Goal: Transaction & Acquisition: Download file/media

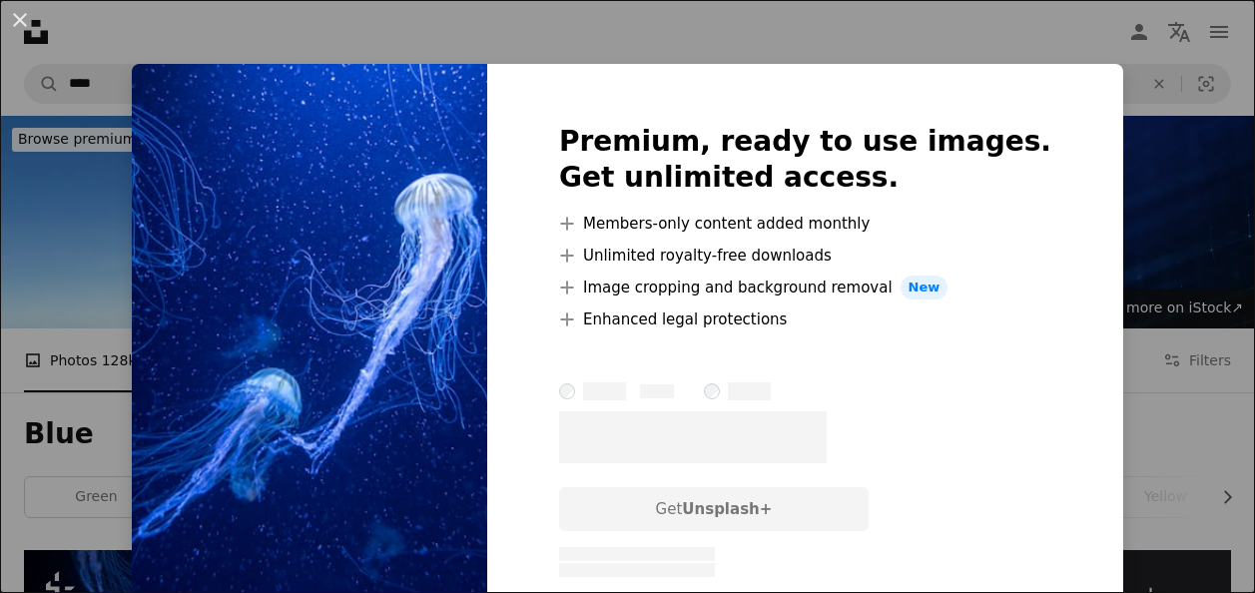
scroll to position [490, 0]
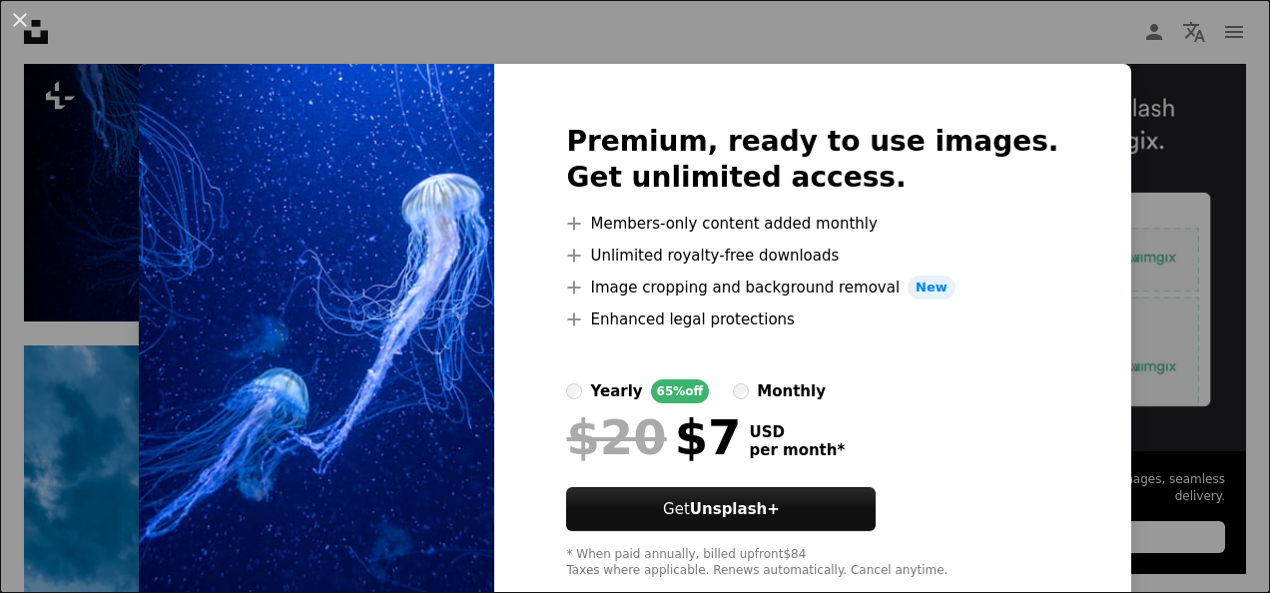
click at [1209, 130] on div "An X shape Premium, ready to use images. Get unlimited access. A plus sign Memb…" at bounding box center [635, 296] width 1270 height 593
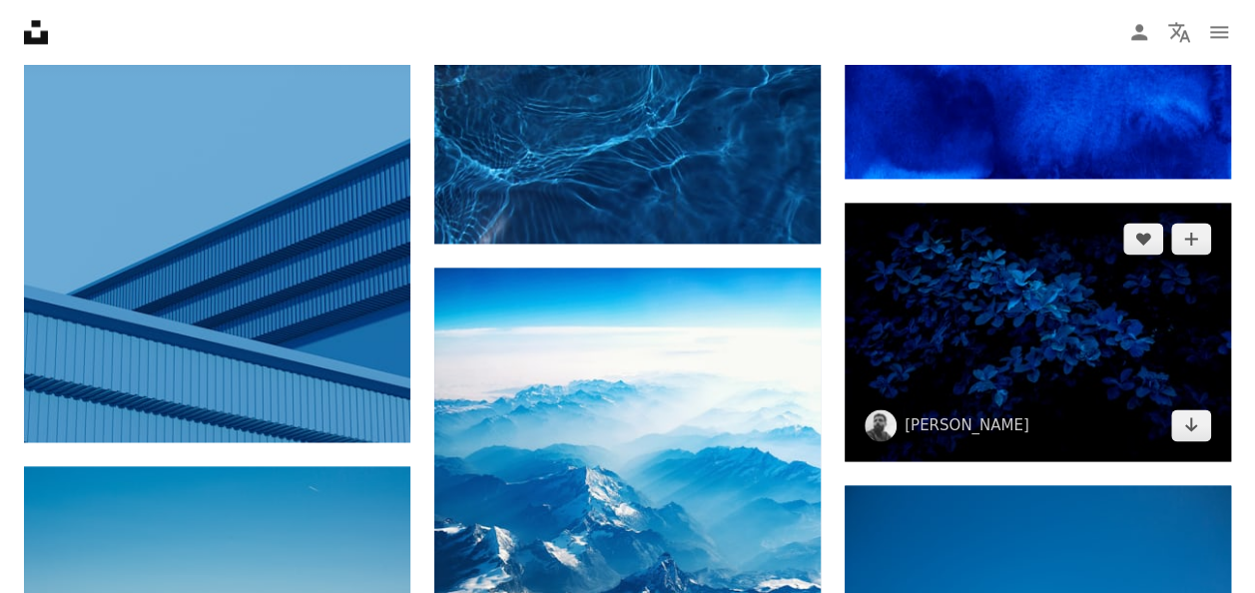
scroll to position [1438, 0]
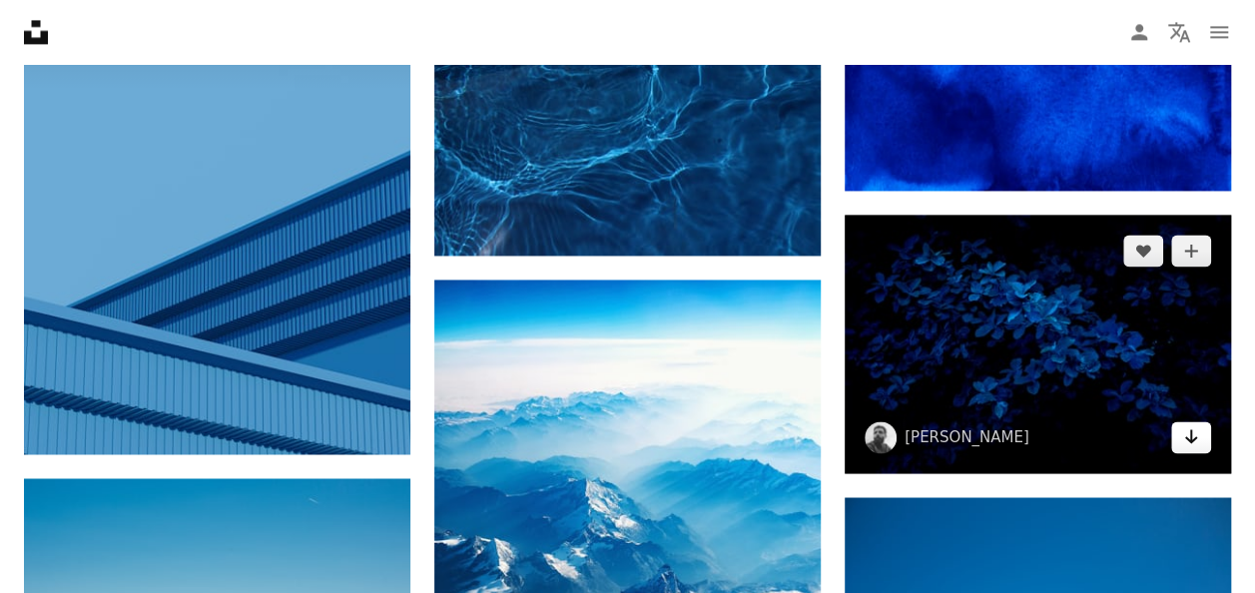
click at [1192, 438] on icon "Download" at bounding box center [1192, 436] width 13 height 14
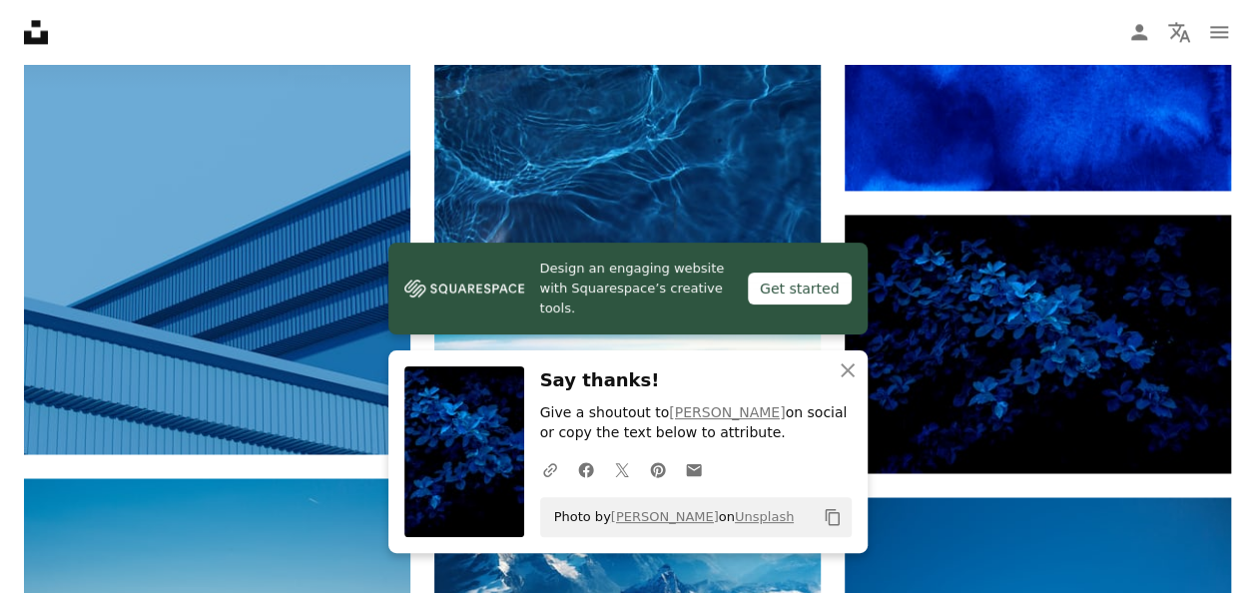
click at [847, 368] on icon "An X shape" at bounding box center [848, 371] width 24 height 24
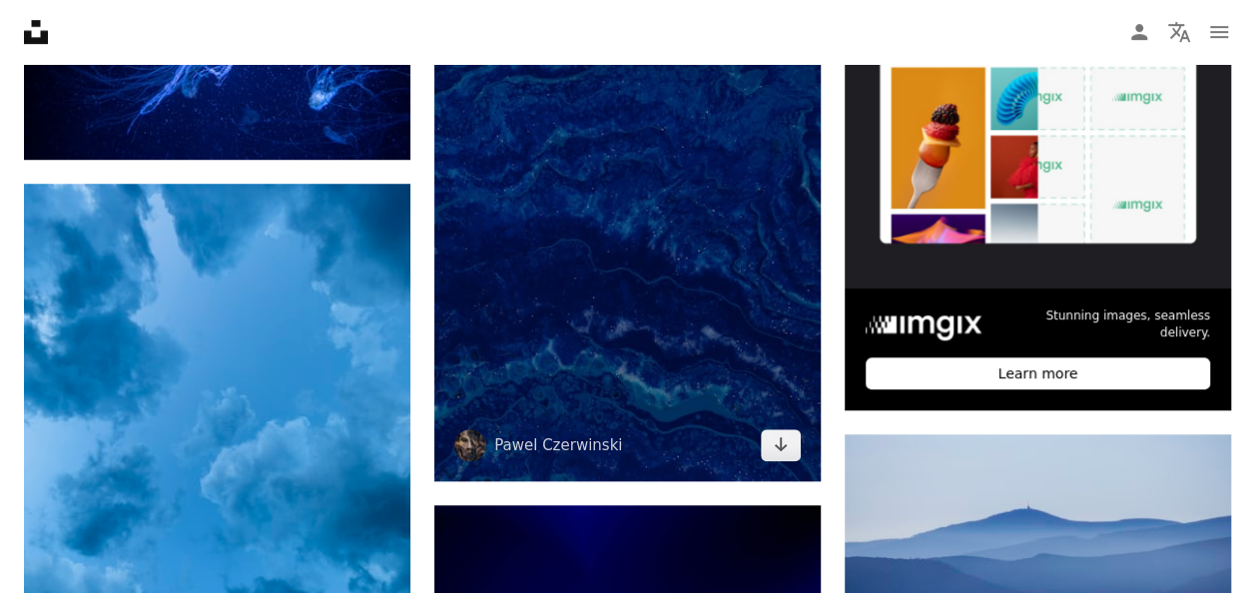
scroll to position [653, 0]
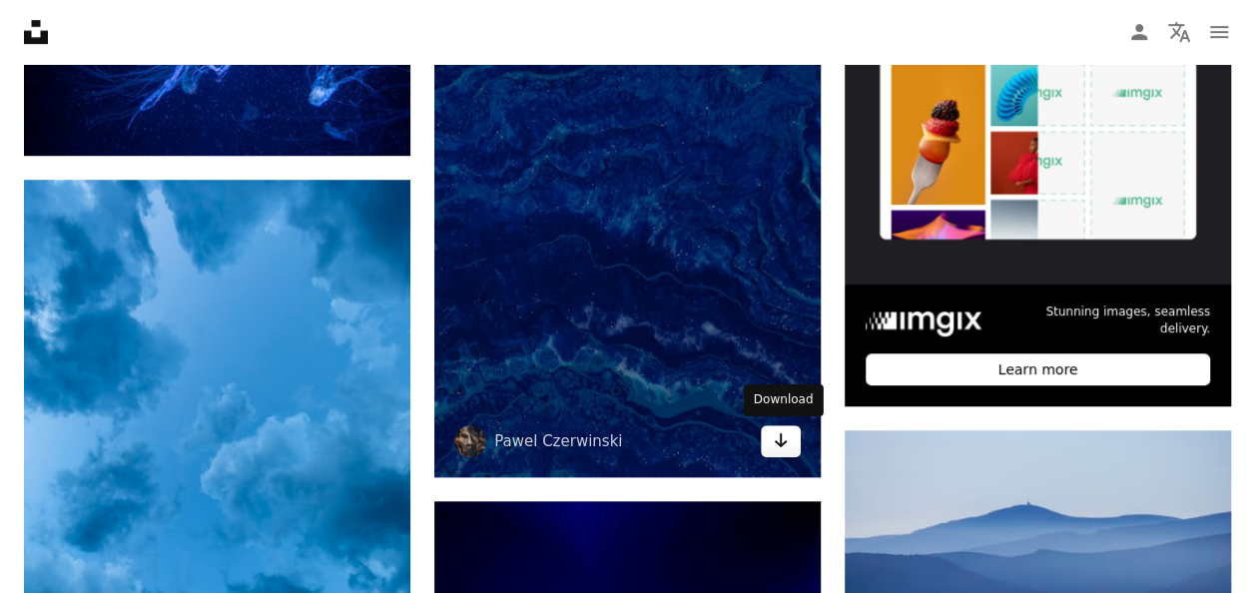
click at [787, 439] on icon "Arrow pointing down" at bounding box center [781, 440] width 16 height 24
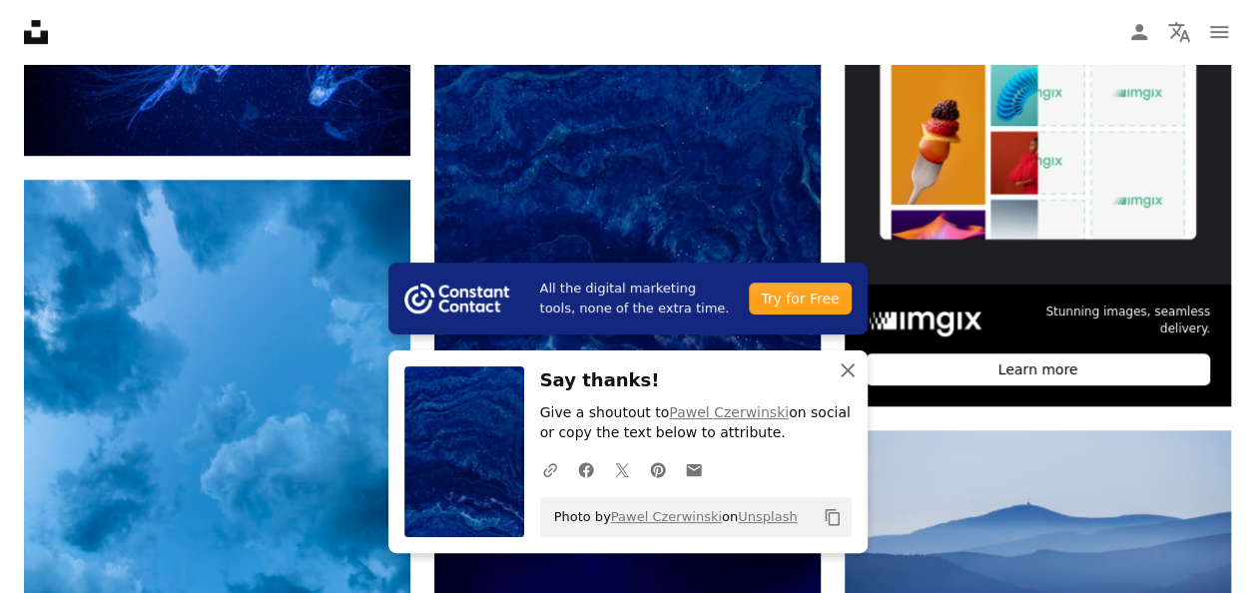
click at [849, 364] on icon "An X shape" at bounding box center [848, 371] width 24 height 24
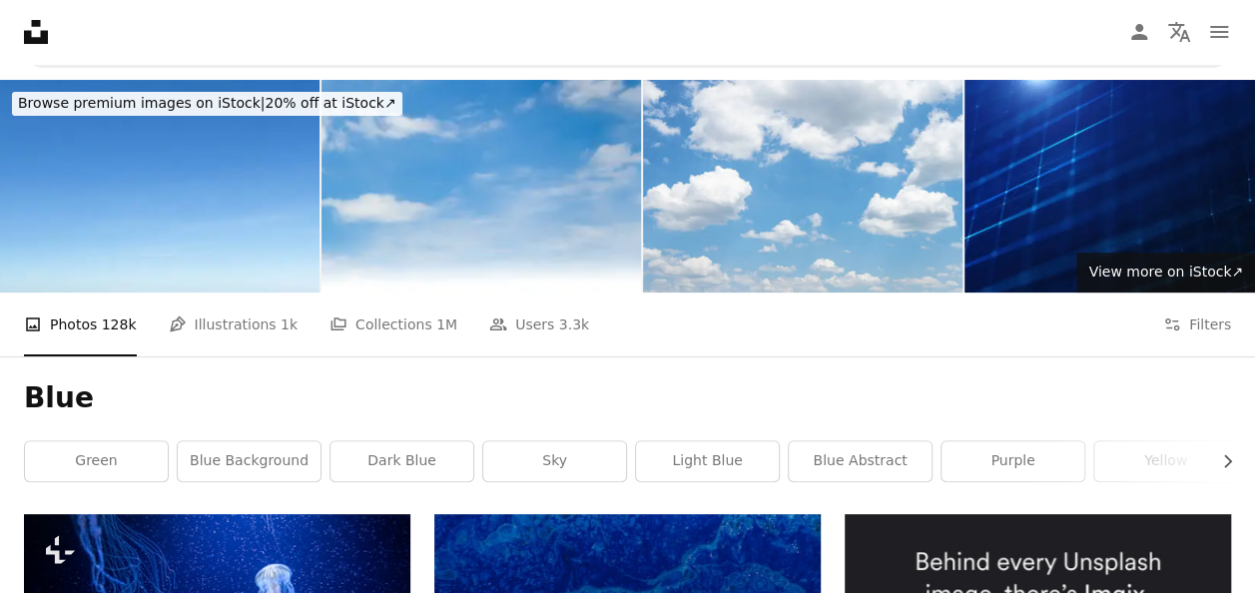
scroll to position [0, 0]
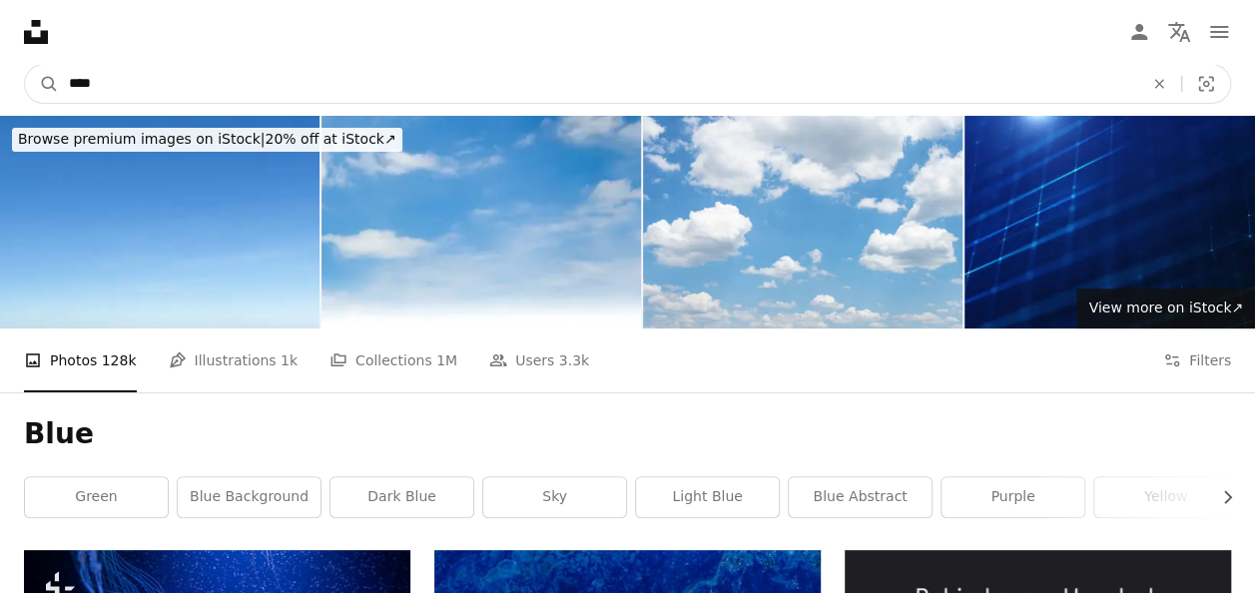
click at [242, 79] on input "****" at bounding box center [598, 84] width 1079 height 38
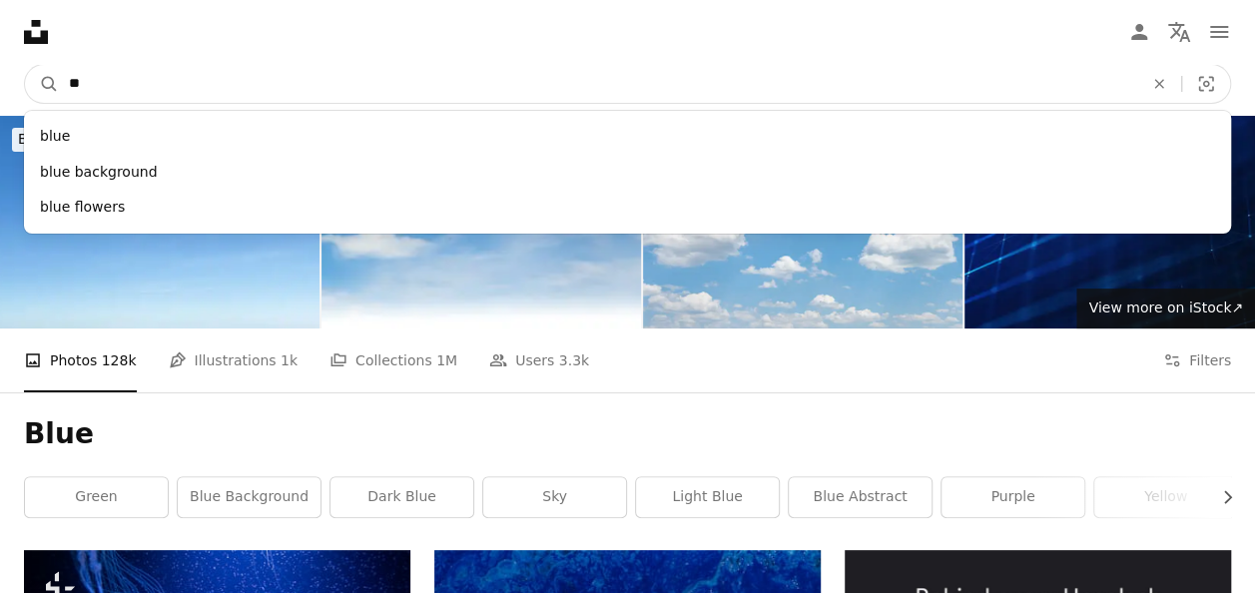
type input "*"
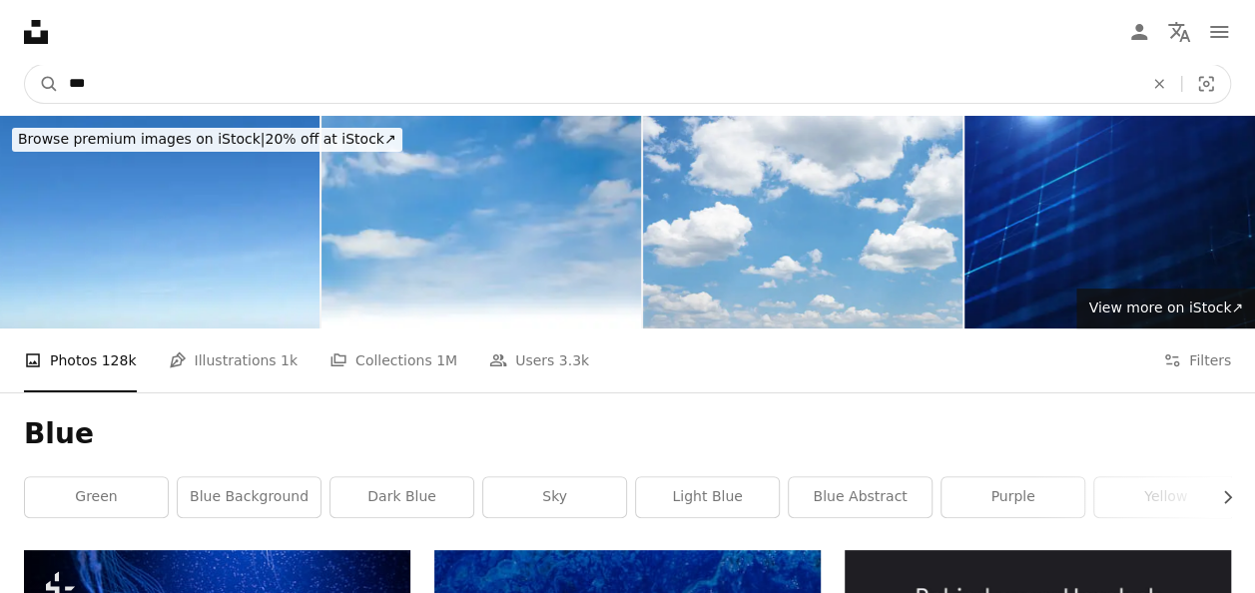
type input "****"
click button "A magnifying glass" at bounding box center [42, 84] width 34 height 38
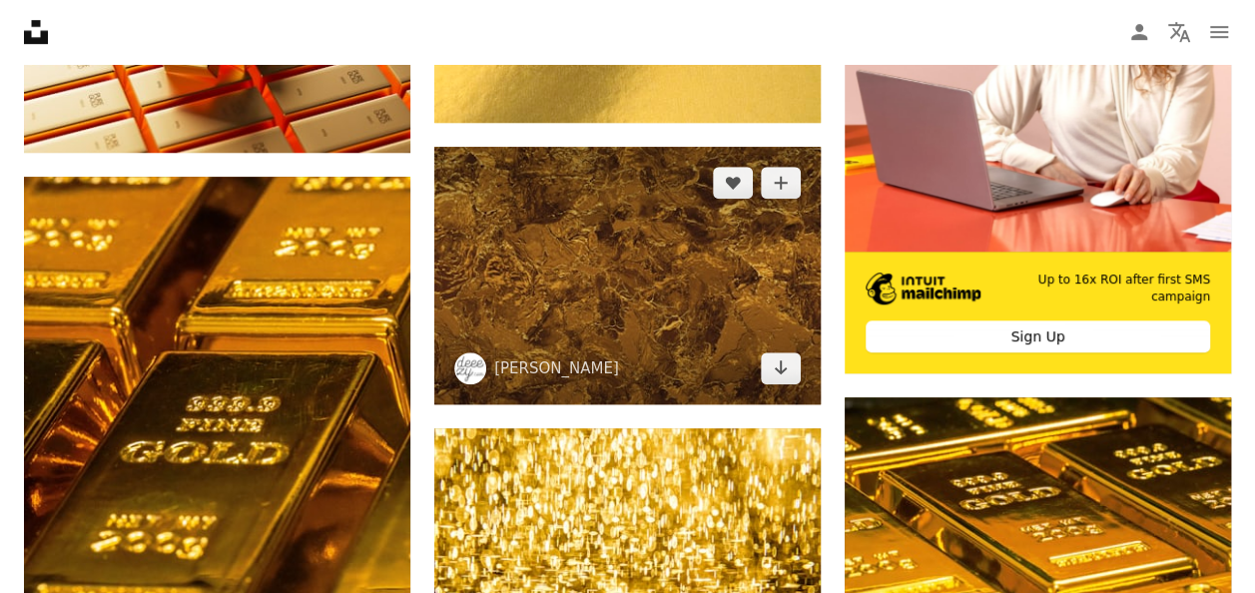
scroll to position [687, 0]
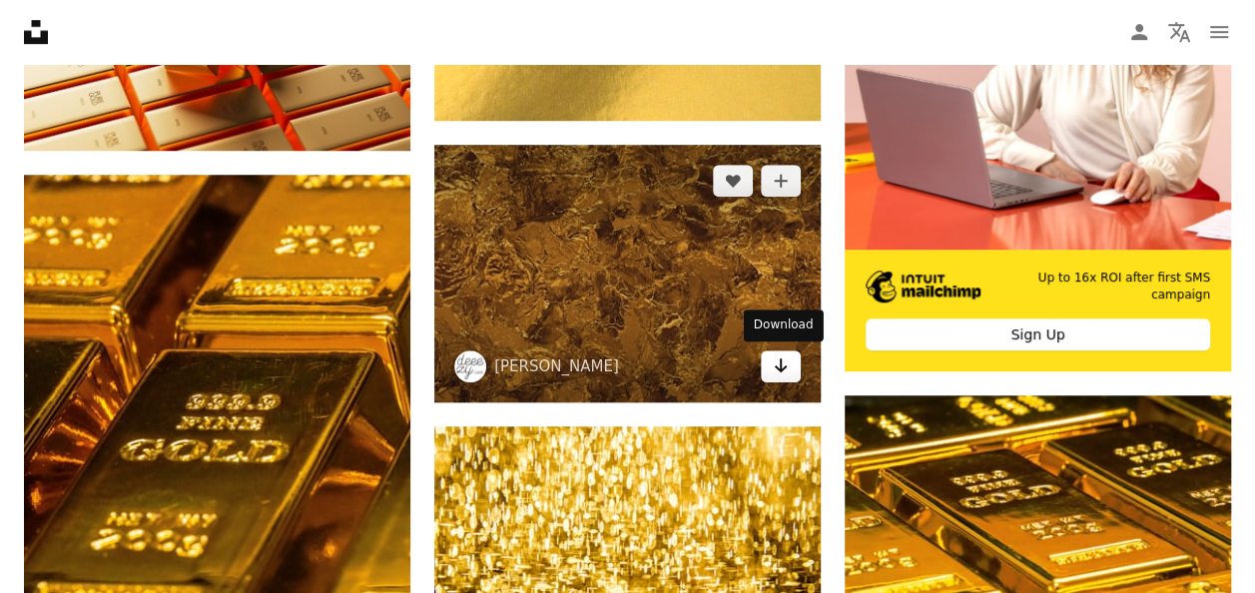
click at [775, 374] on icon "Arrow pointing down" at bounding box center [781, 366] width 16 height 24
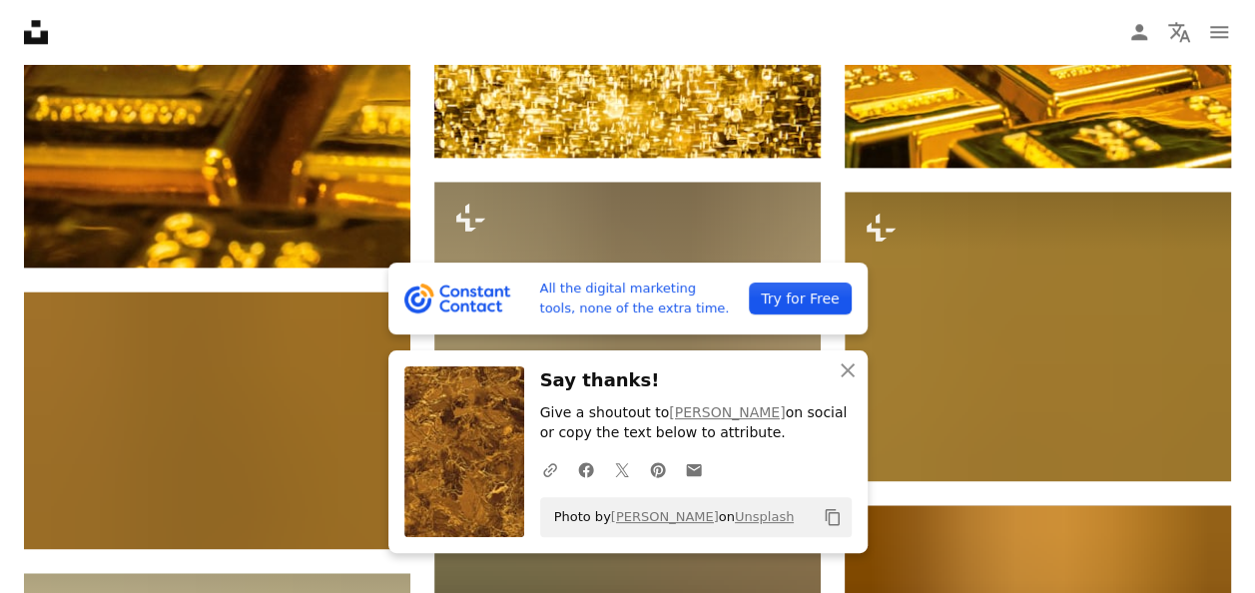
scroll to position [1178, 0]
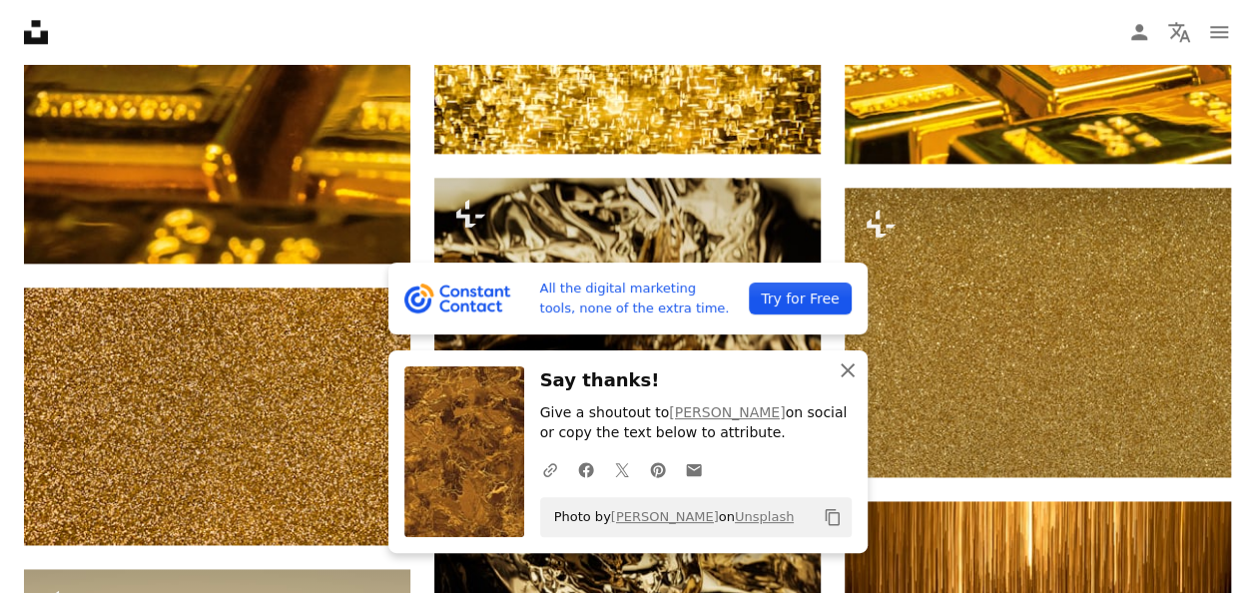
click at [854, 367] on icon "An X shape" at bounding box center [848, 371] width 24 height 24
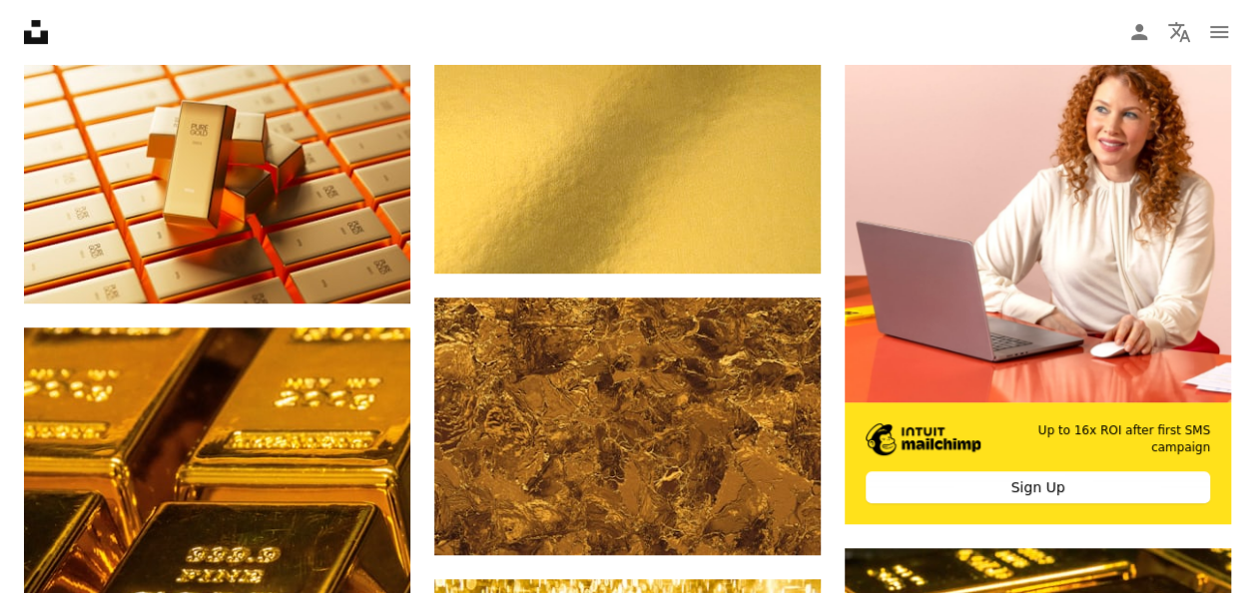
scroll to position [0, 0]
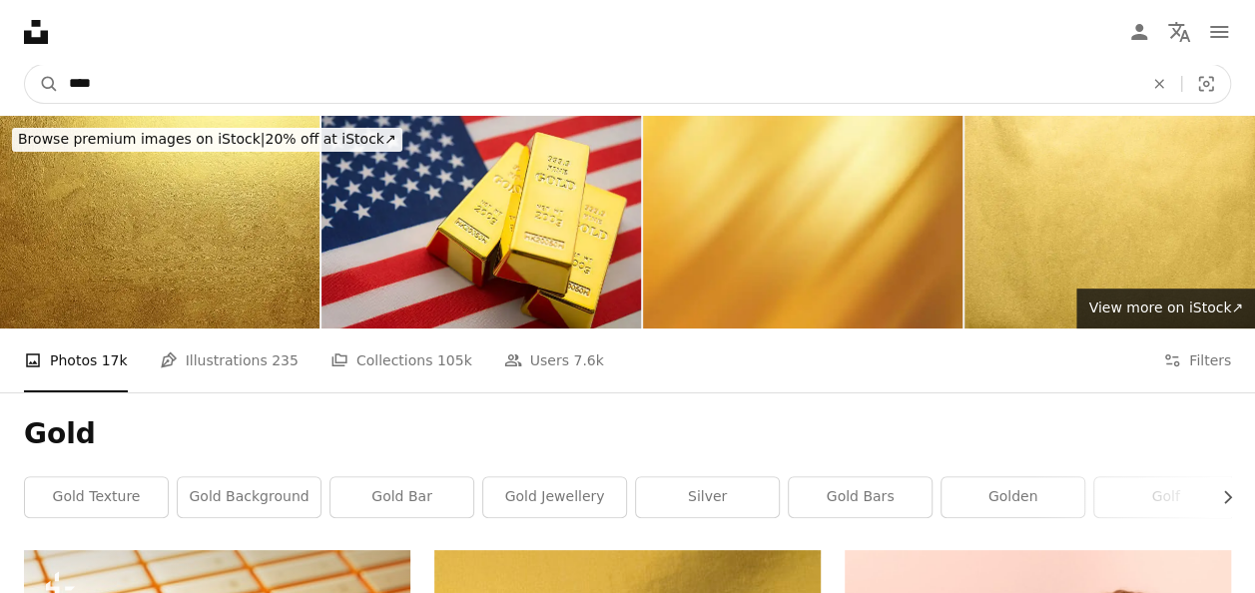
click at [391, 94] on input "****" at bounding box center [598, 84] width 1079 height 38
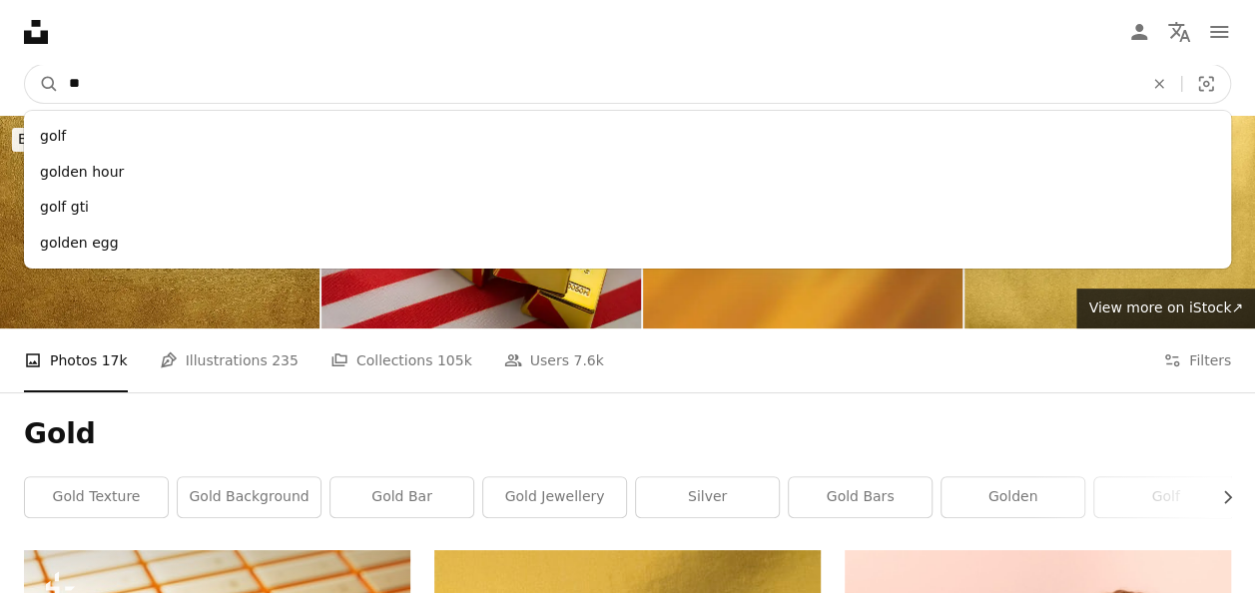
type input "*"
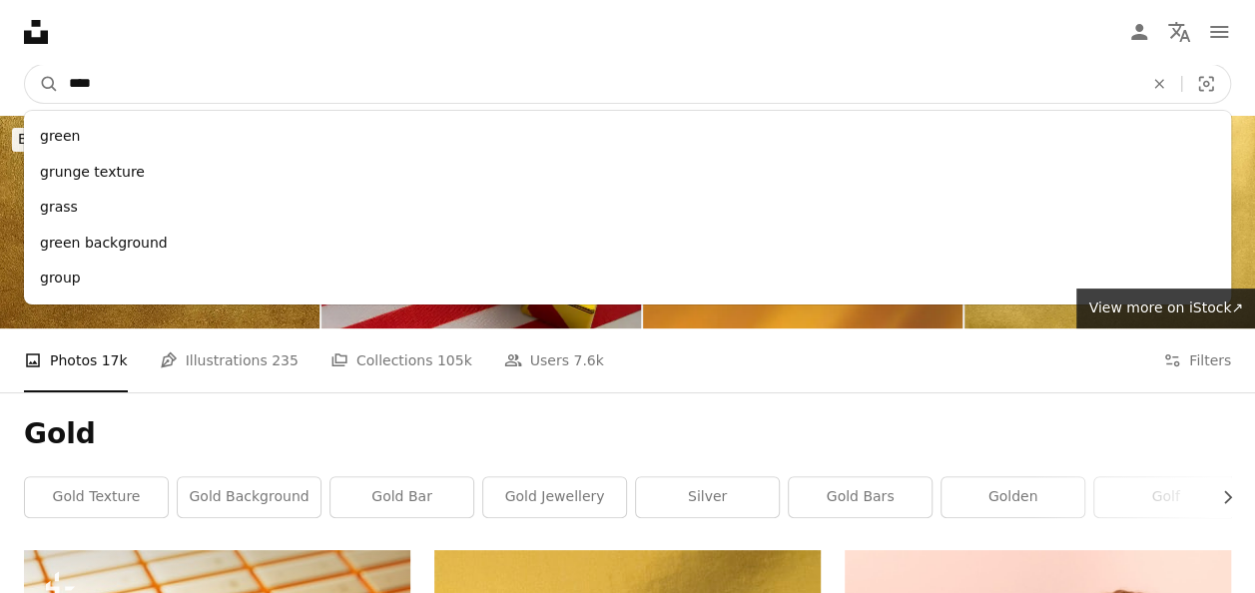
type input "*****"
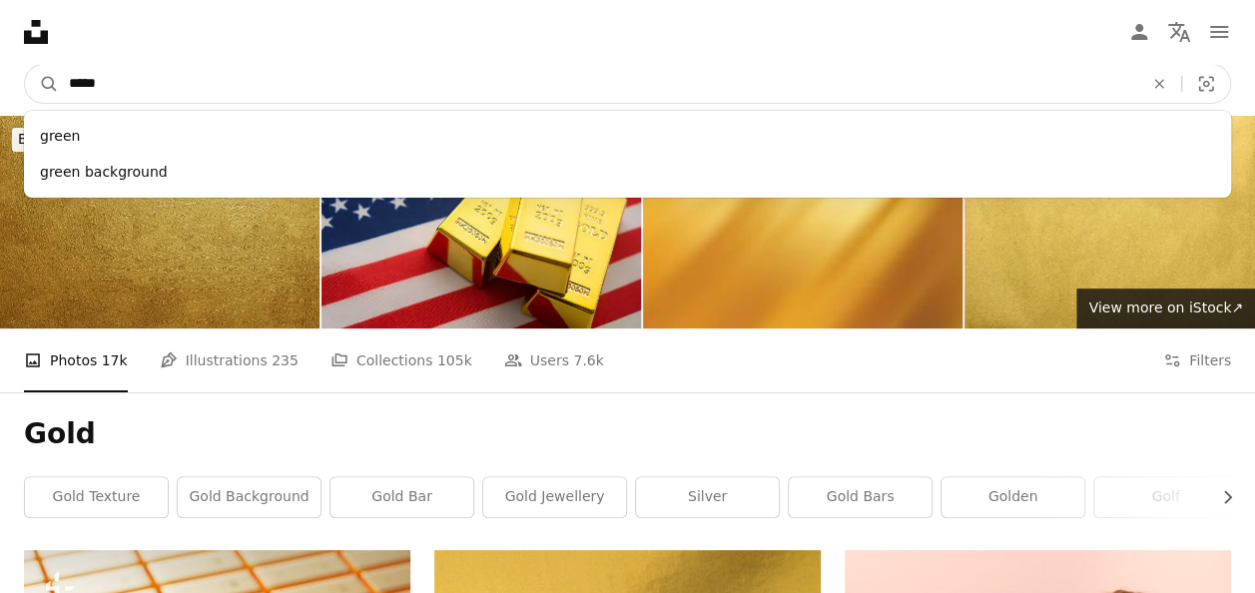
click button "A magnifying glass" at bounding box center [42, 84] width 34 height 38
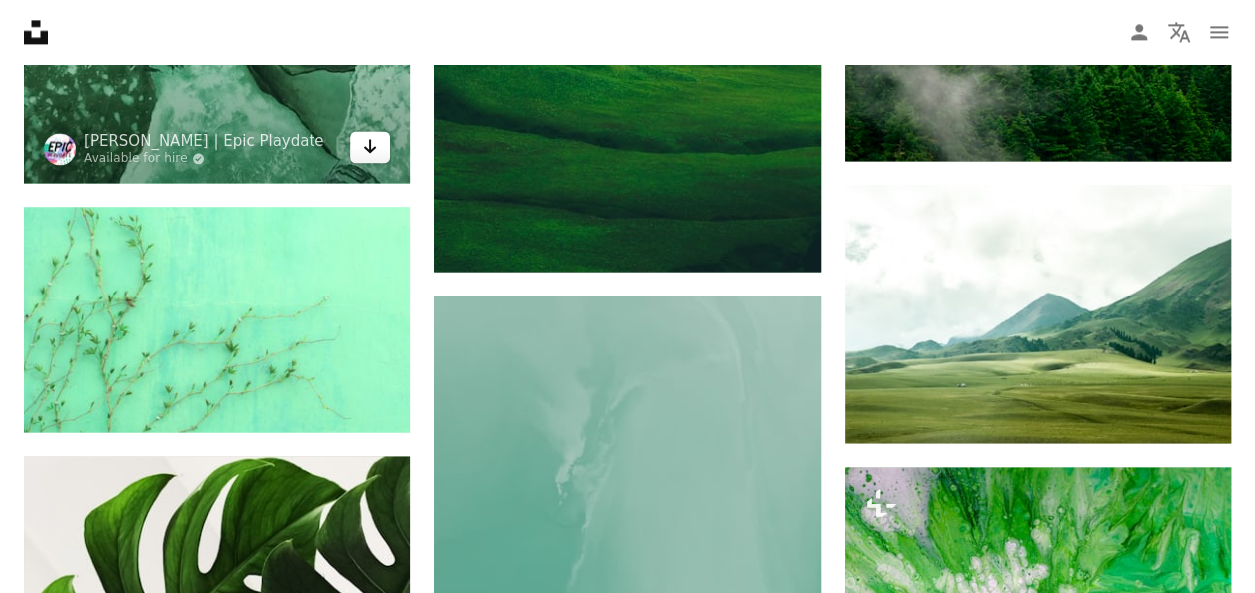
scroll to position [1460, 0]
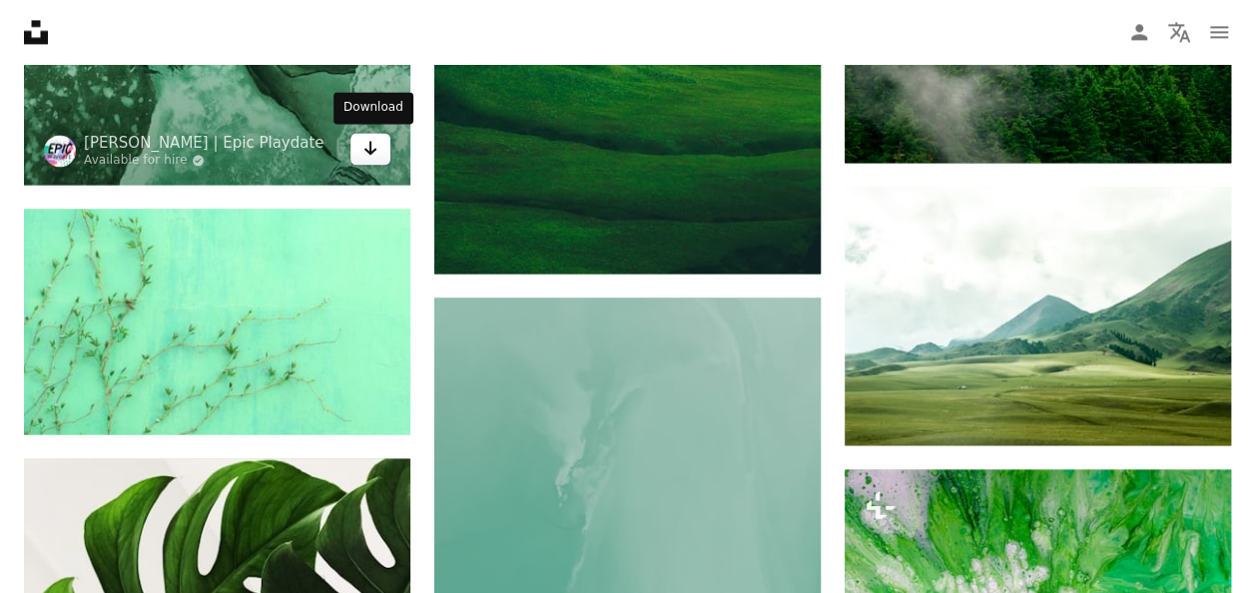
click at [378, 154] on icon "Arrow pointing down" at bounding box center [371, 148] width 16 height 24
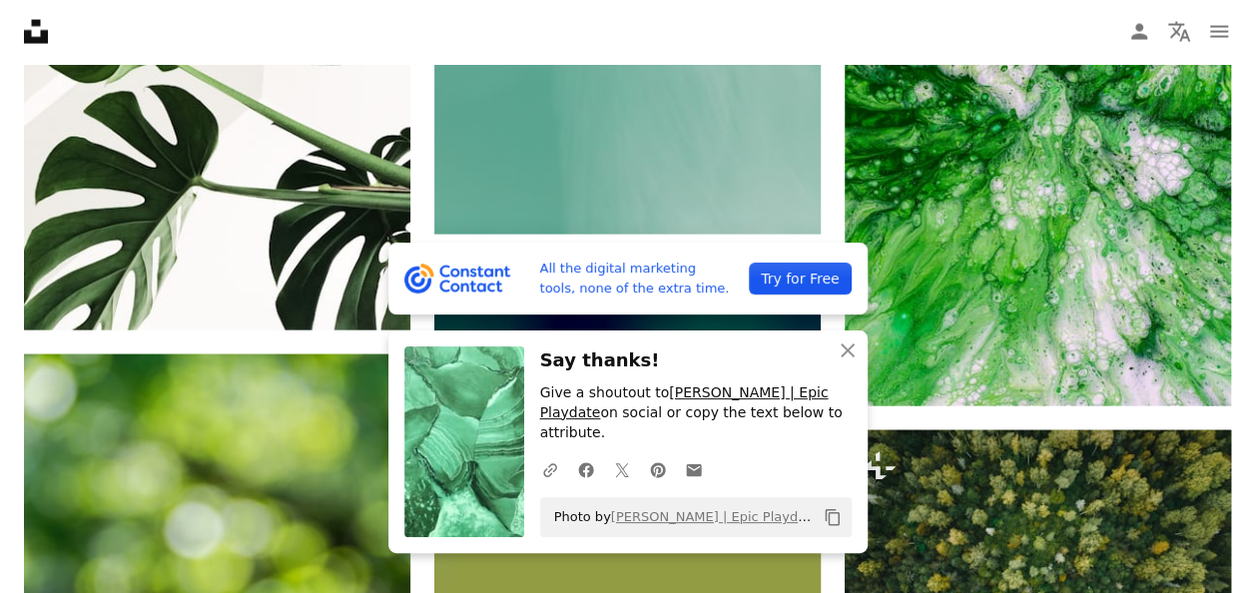
scroll to position [2105, 0]
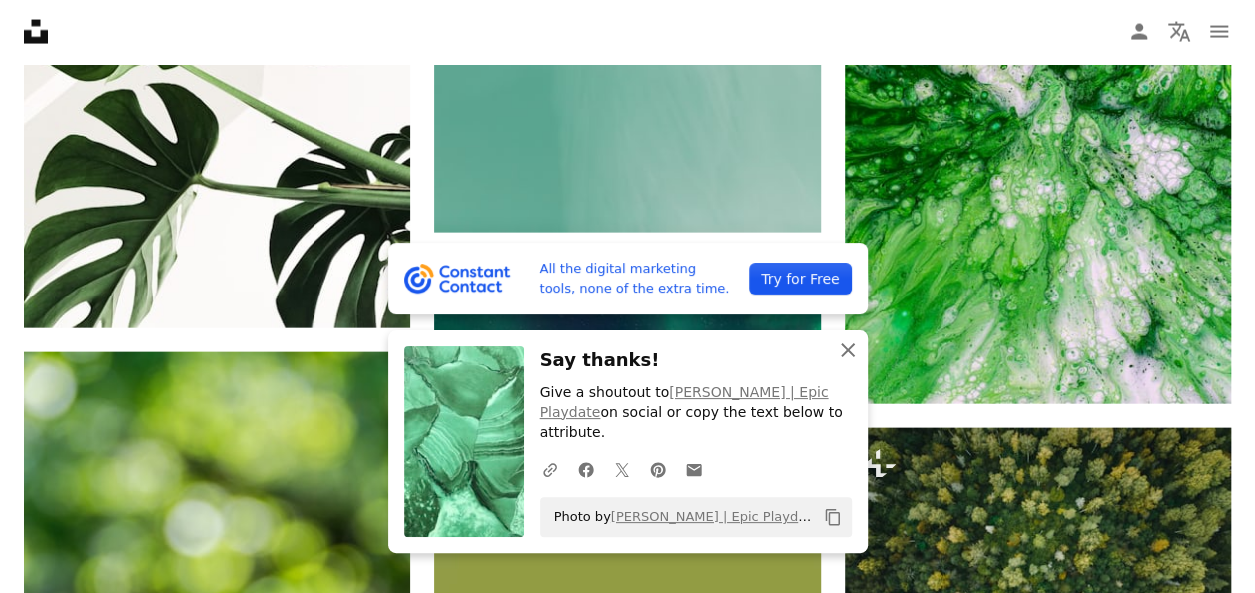
click at [845, 363] on icon "An X shape" at bounding box center [848, 351] width 24 height 24
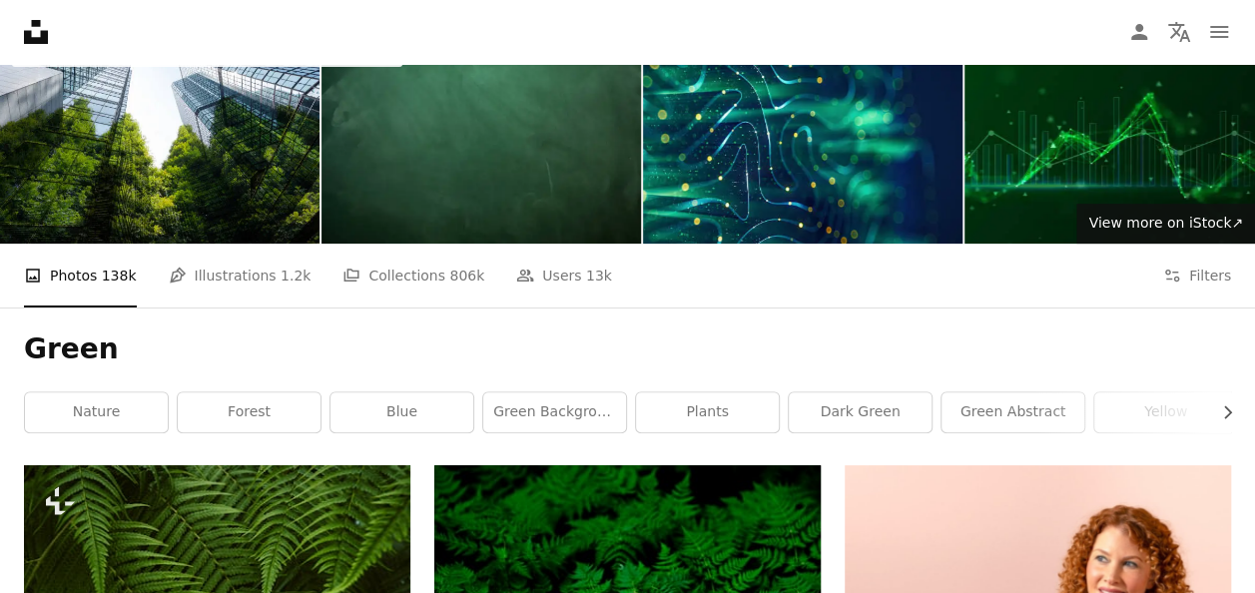
scroll to position [0, 0]
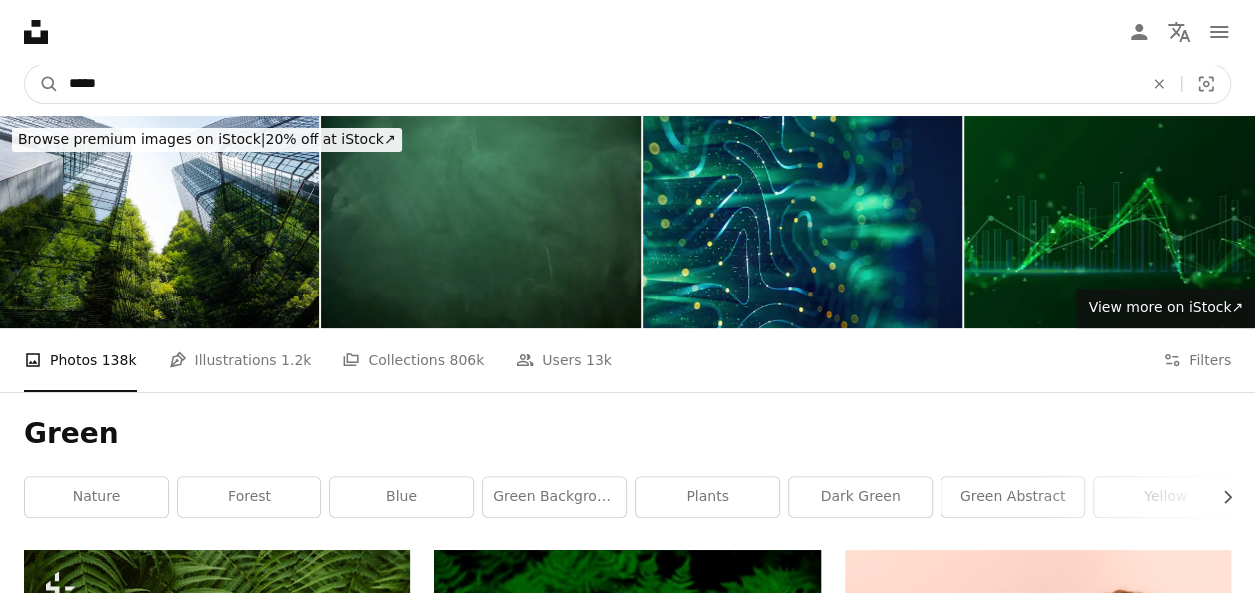
click at [372, 78] on input "*****" at bounding box center [598, 84] width 1079 height 38
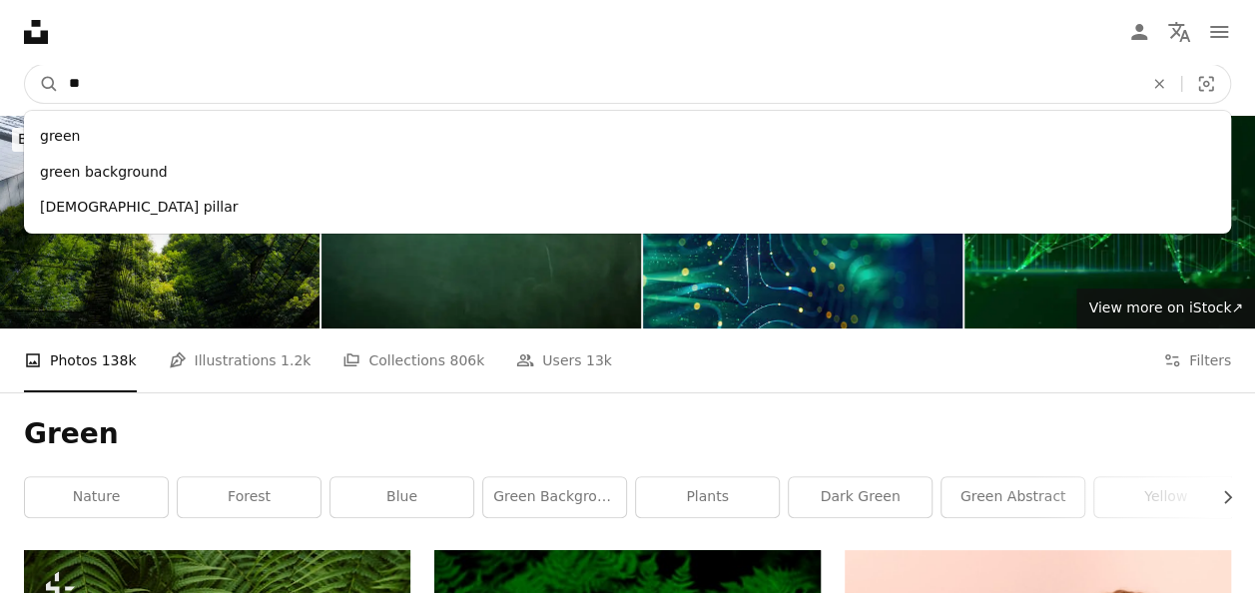
type input "*"
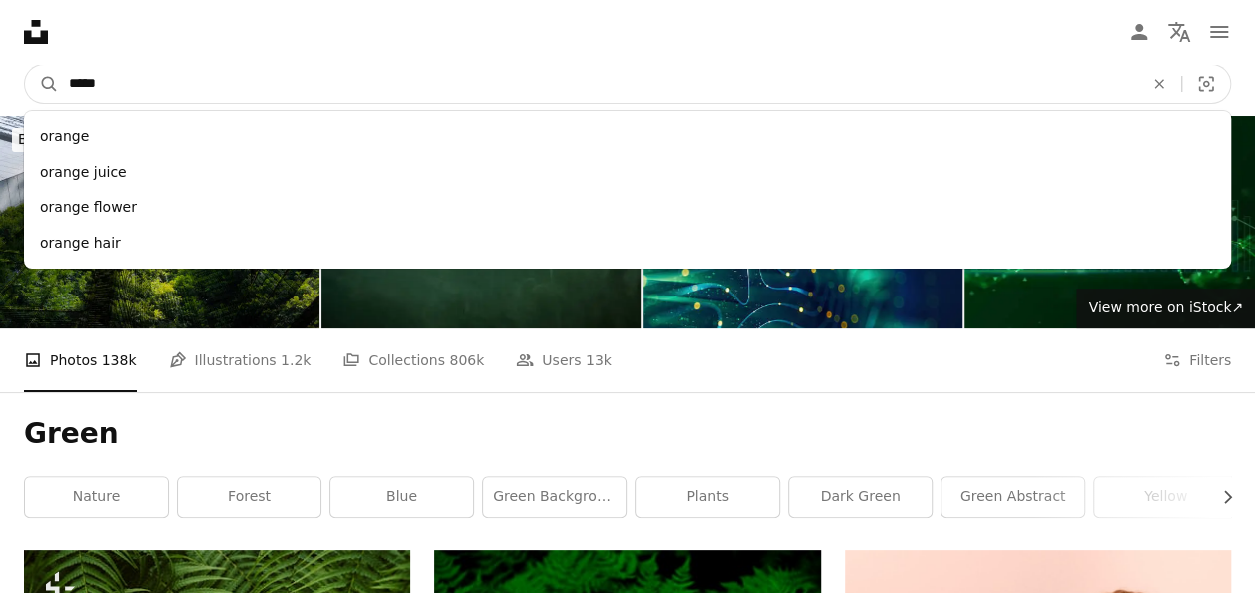
type input "******"
click button "A magnifying glass" at bounding box center [42, 84] width 34 height 38
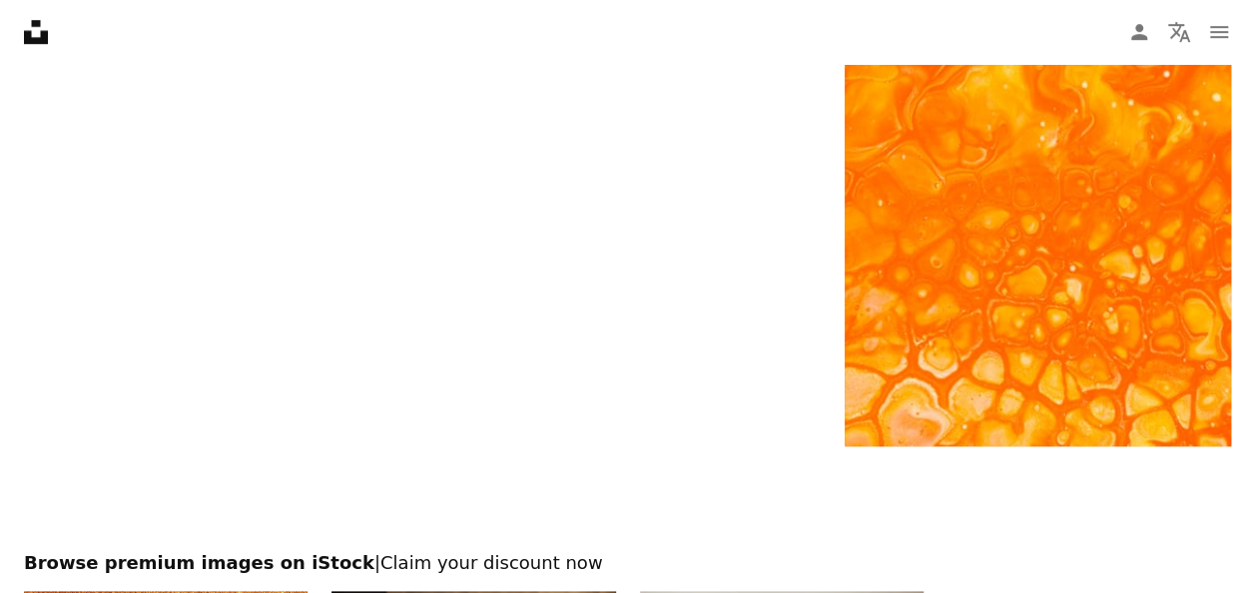
scroll to position [4535, 0]
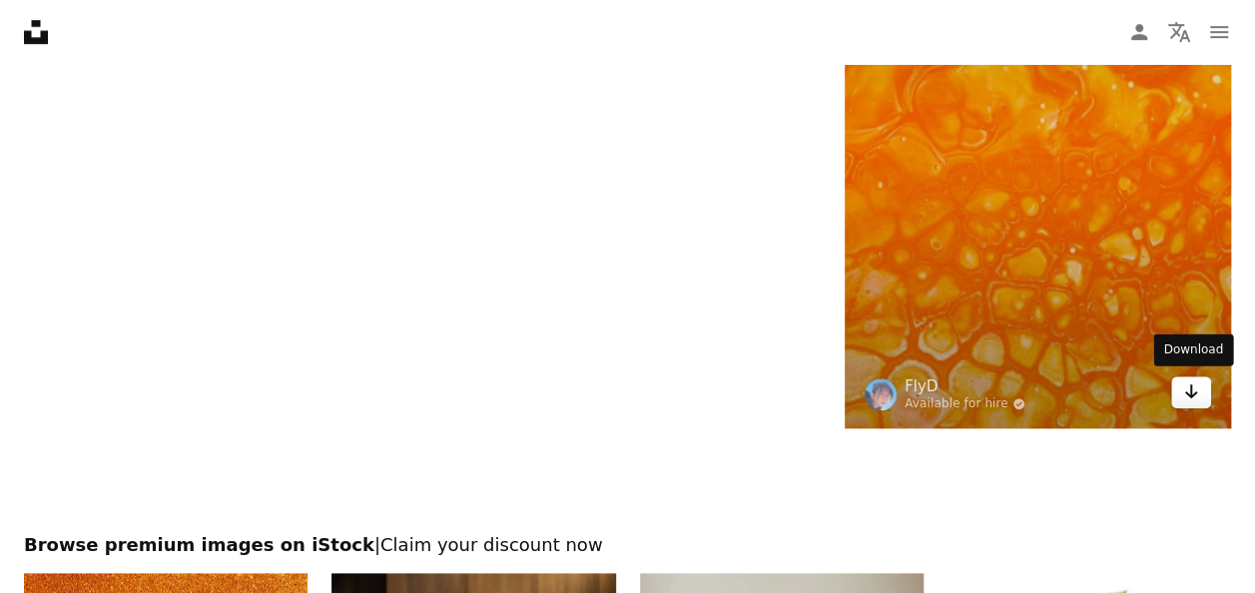
click at [1195, 388] on icon "Arrow pointing down" at bounding box center [1192, 392] width 16 height 24
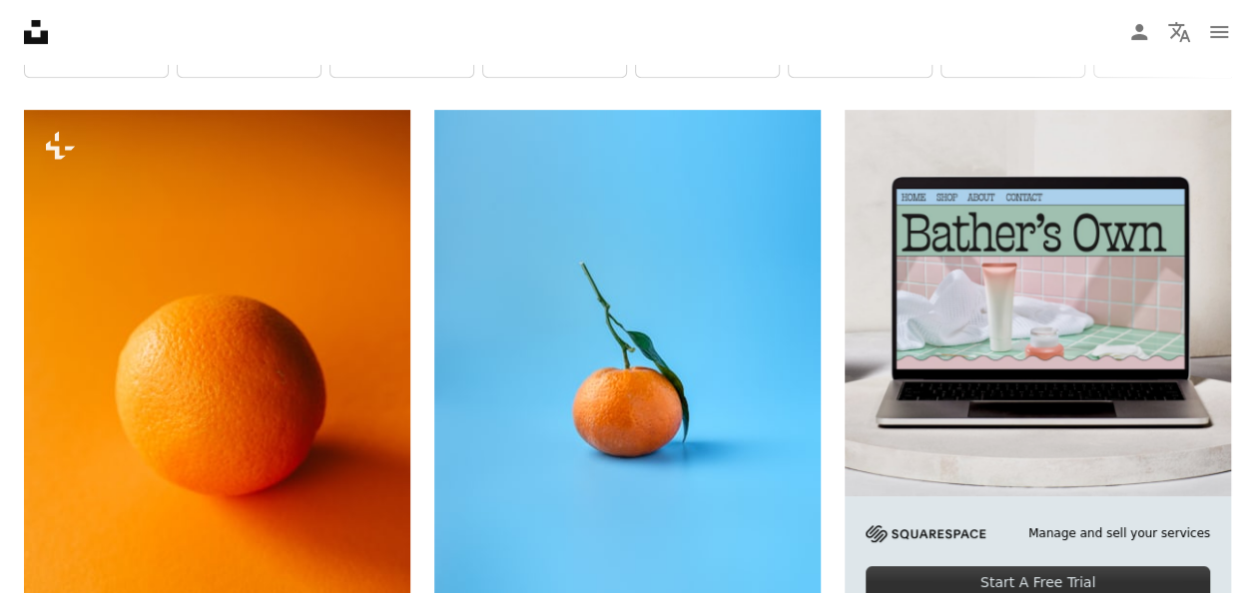
scroll to position [0, 0]
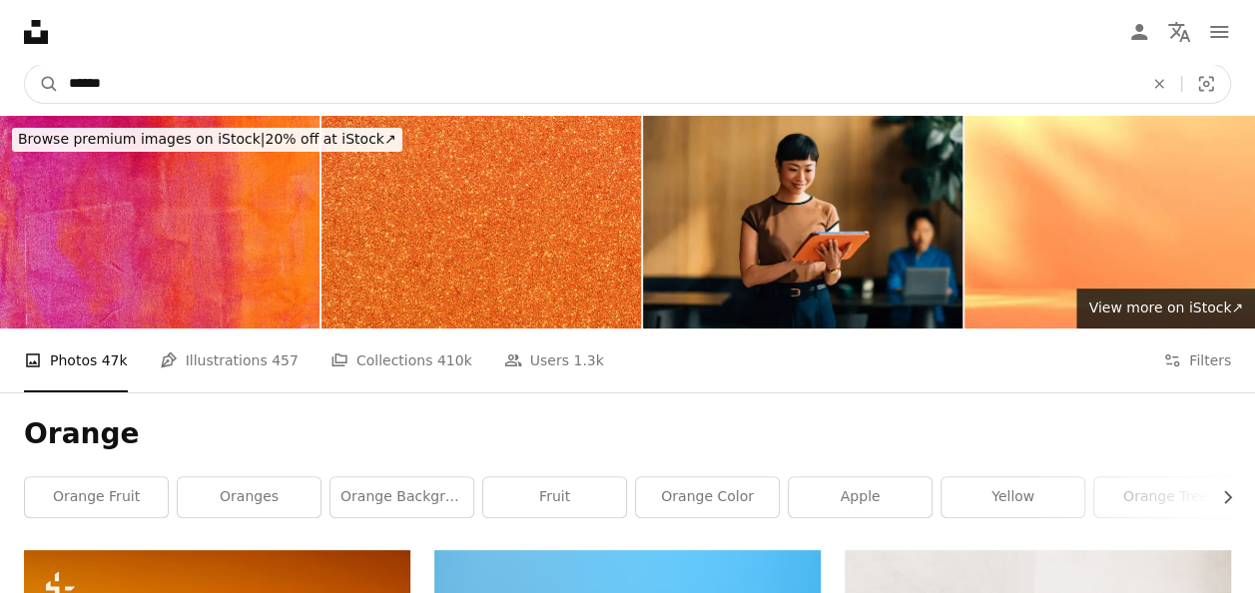
click at [316, 72] on input "******" at bounding box center [598, 84] width 1079 height 38
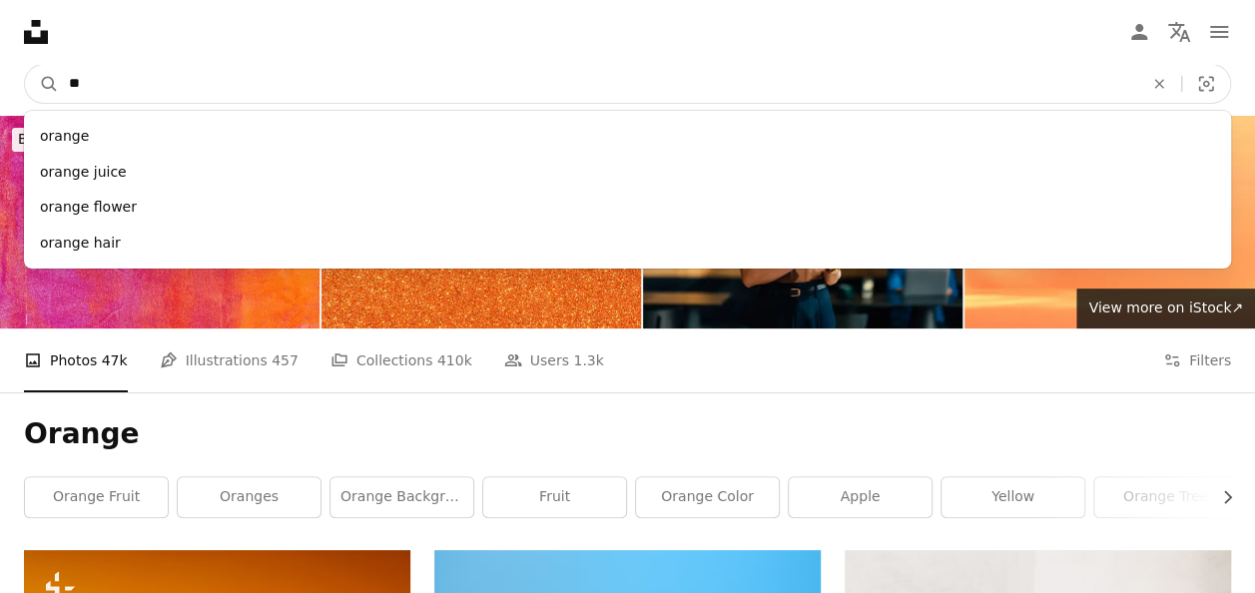
type input "*"
